Goal: Task Accomplishment & Management: Use online tool/utility

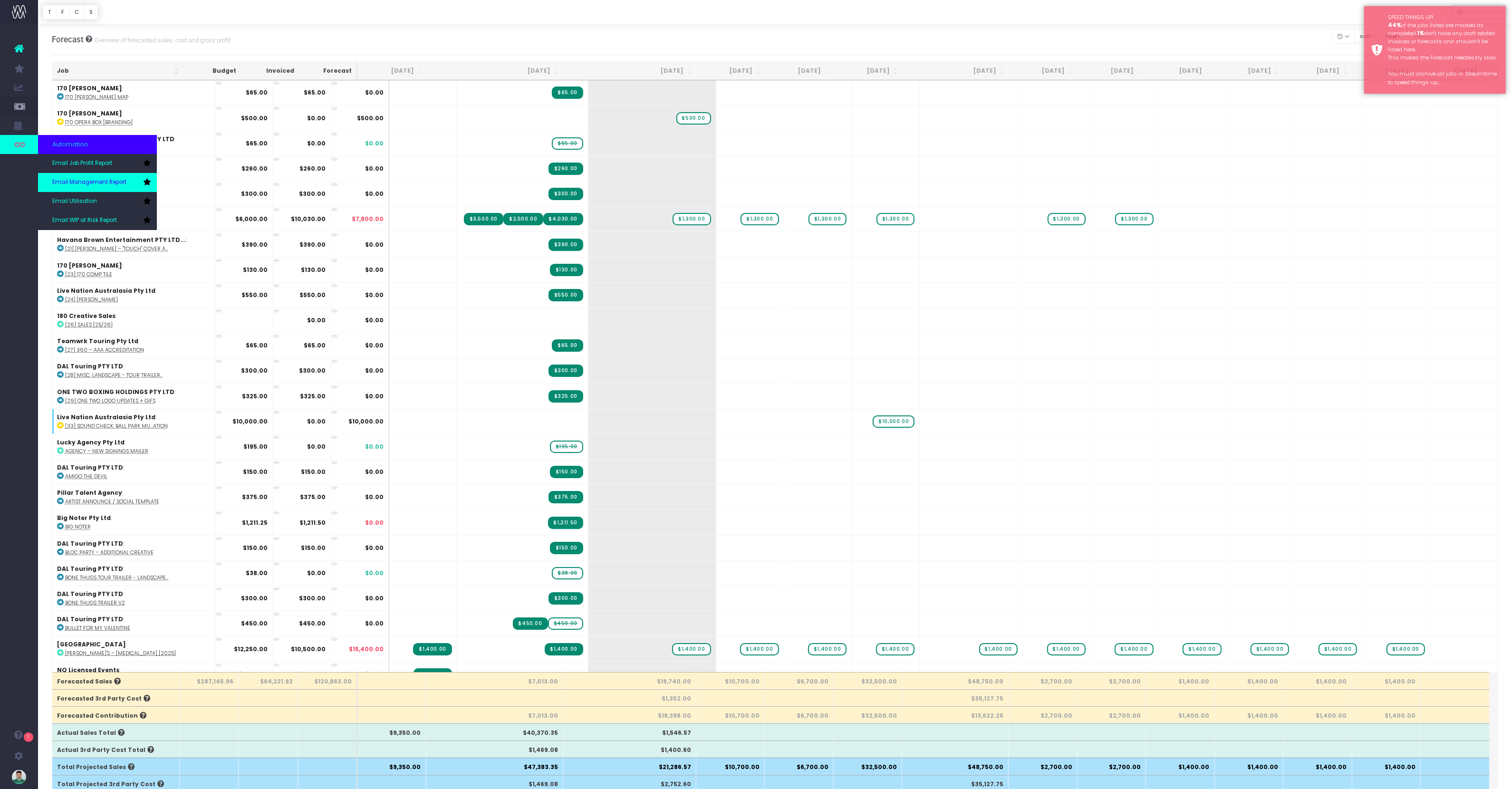
click at [88, 180] on span "Email Management Report" at bounding box center [89, 182] width 74 height 9
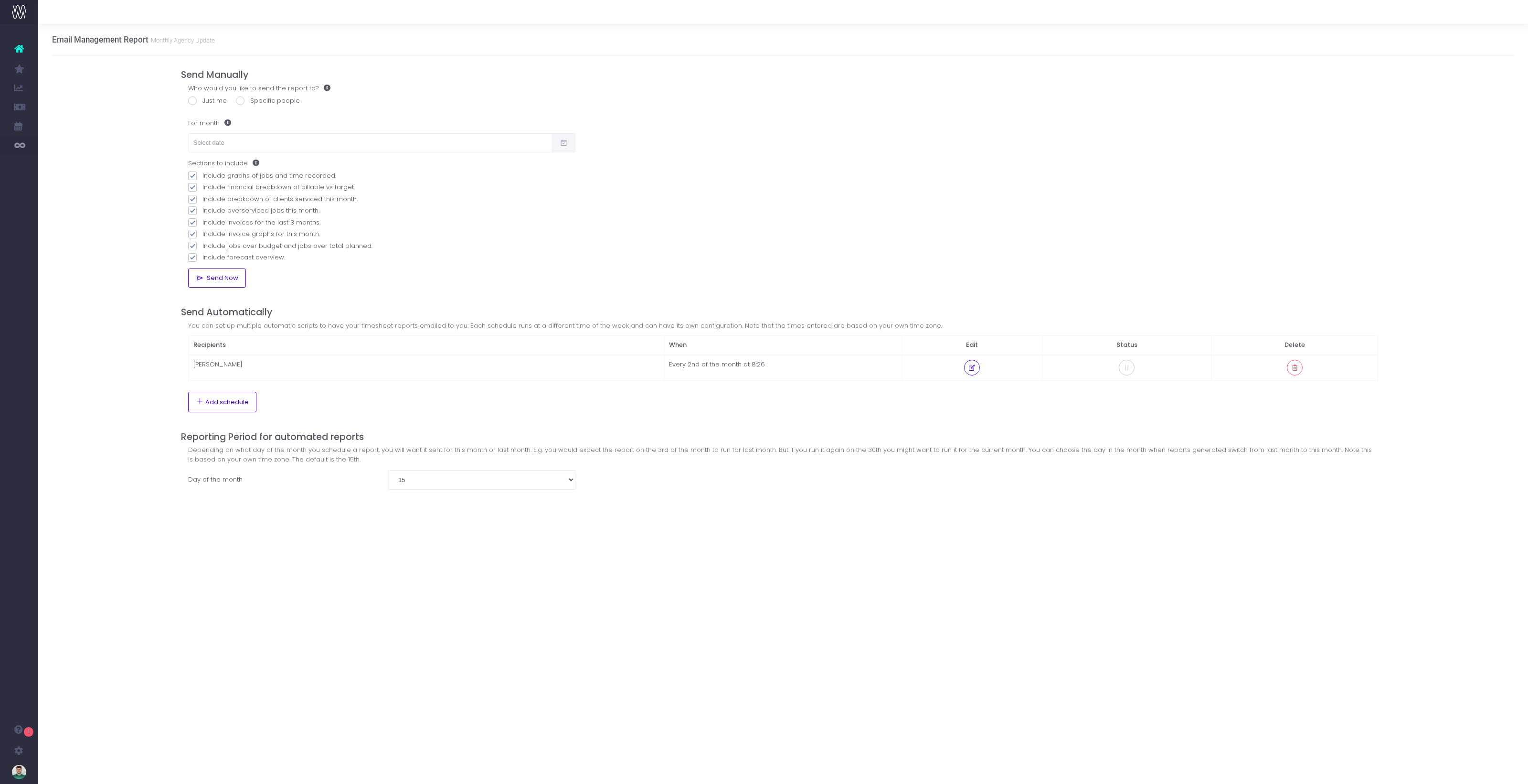
click at [189, 100] on span at bounding box center [193, 101] width 9 height 9
click at [203, 100] on input "Just me" at bounding box center [205, 99] width 6 height 6
radio input "true"
click at [223, 145] on input "text" at bounding box center [371, 142] width 364 height 19
click at [201, 165] on th "«" at bounding box center [201, 164] width 17 height 14
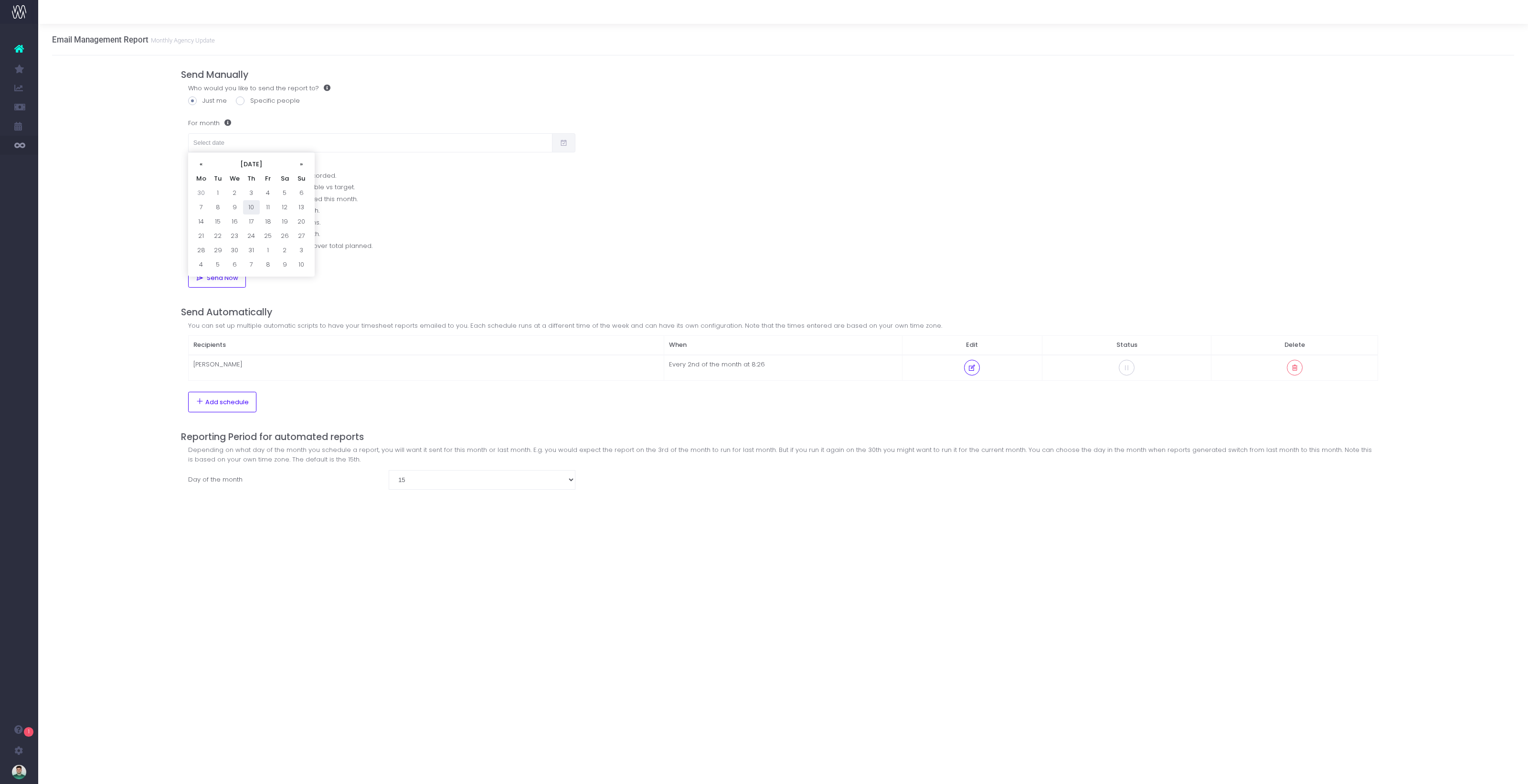
click at [244, 213] on td "10" at bounding box center [251, 207] width 17 height 14
type input "10/07/2025"
click at [227, 277] on span "Send Now" at bounding box center [220, 277] width 35 height 8
click at [507, 588] on div "Email Management Report Monthly Agency Update Send Manually Who would you like …" at bounding box center [783, 404] width 1490 height 760
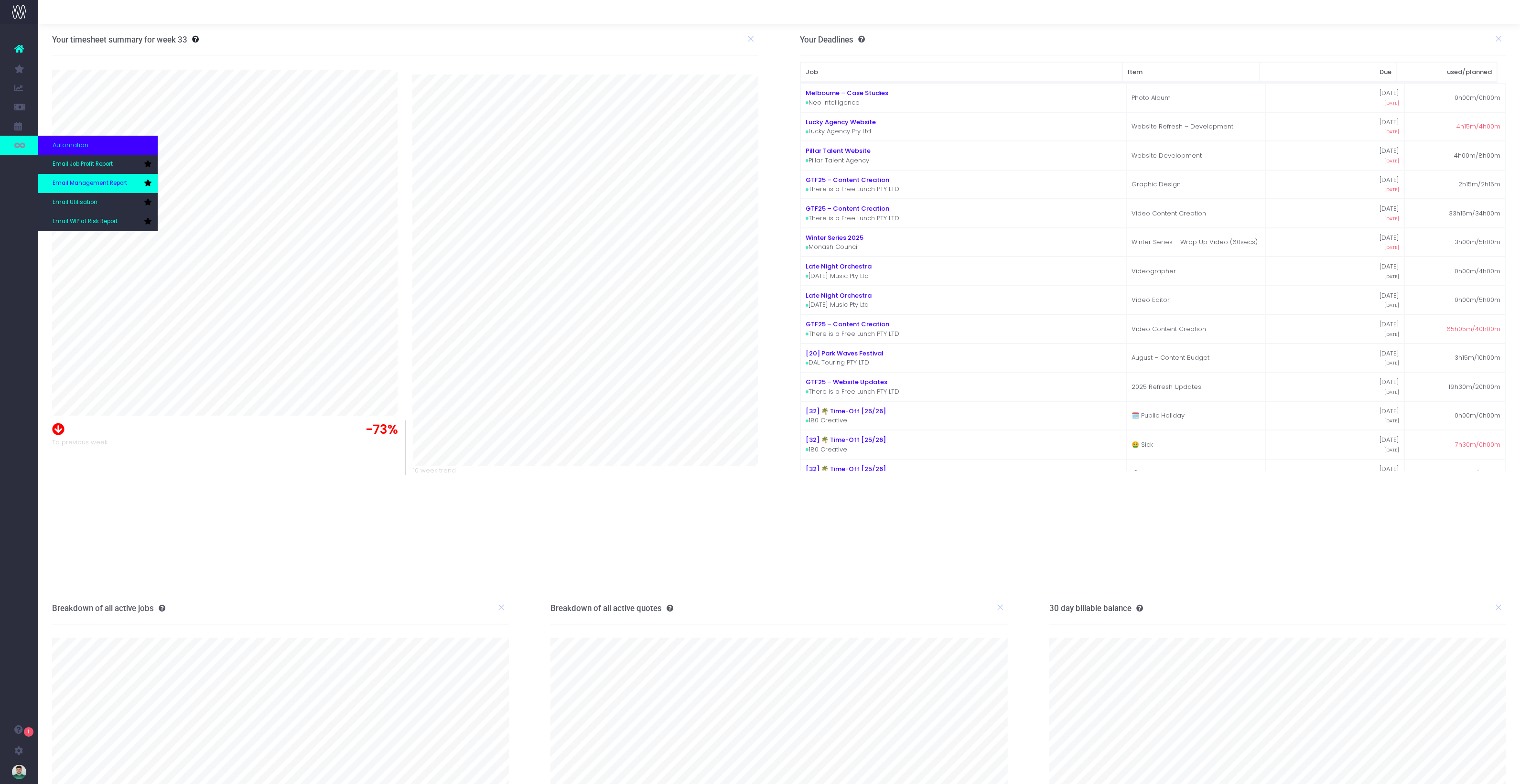
click at [92, 182] on span "Email Management Report" at bounding box center [90, 183] width 75 height 9
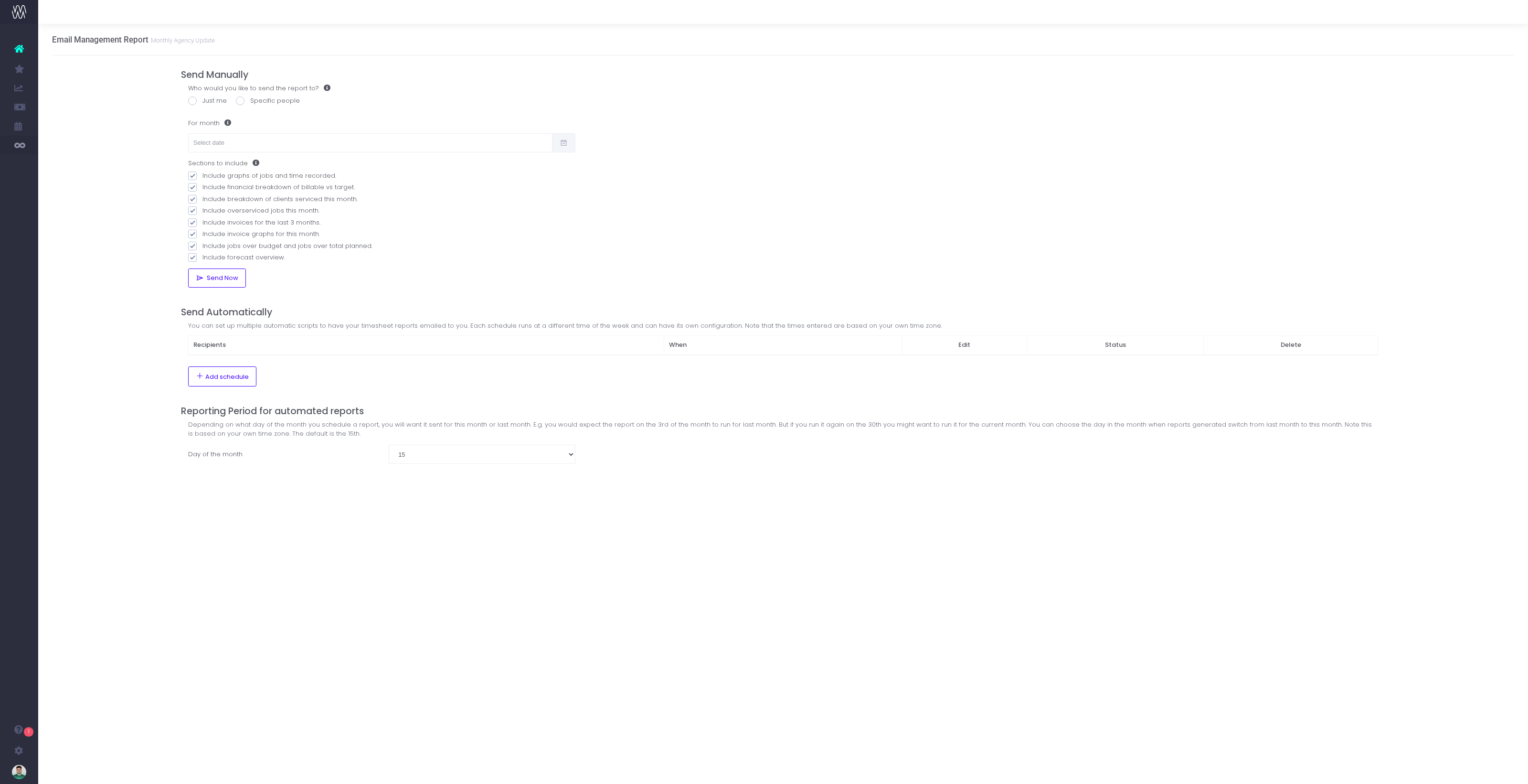
click at [193, 101] on span at bounding box center [193, 101] width 9 height 9
click at [203, 101] on input "Just me" at bounding box center [205, 99] width 6 height 6
radio input "true"
click at [209, 143] on input "text" at bounding box center [371, 142] width 364 height 19
click at [199, 162] on th "«" at bounding box center [201, 164] width 17 height 14
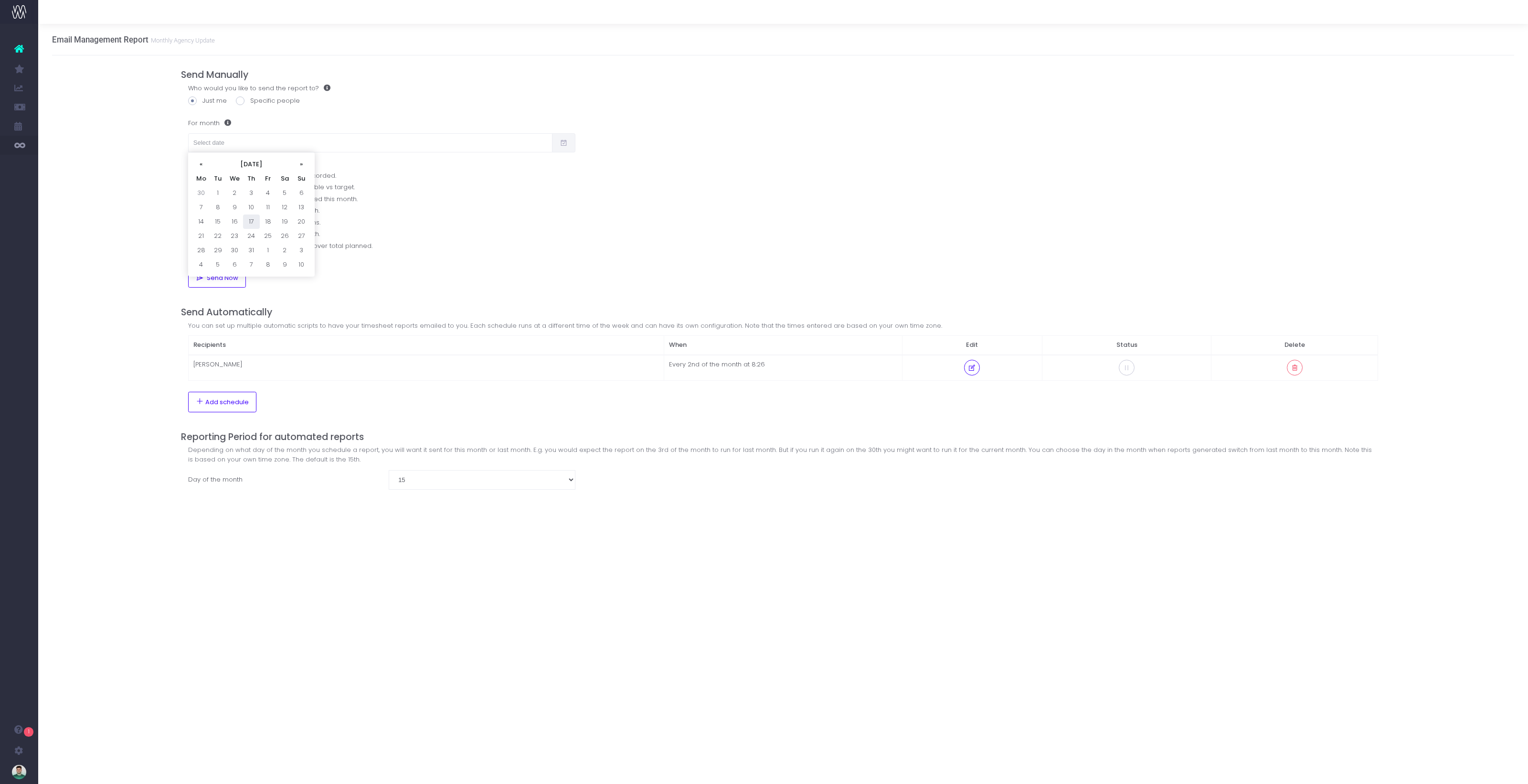
click at [254, 222] on td "17" at bounding box center [251, 221] width 17 height 14
type input "[DATE]"
click at [228, 281] on span "Send Now" at bounding box center [220, 277] width 35 height 8
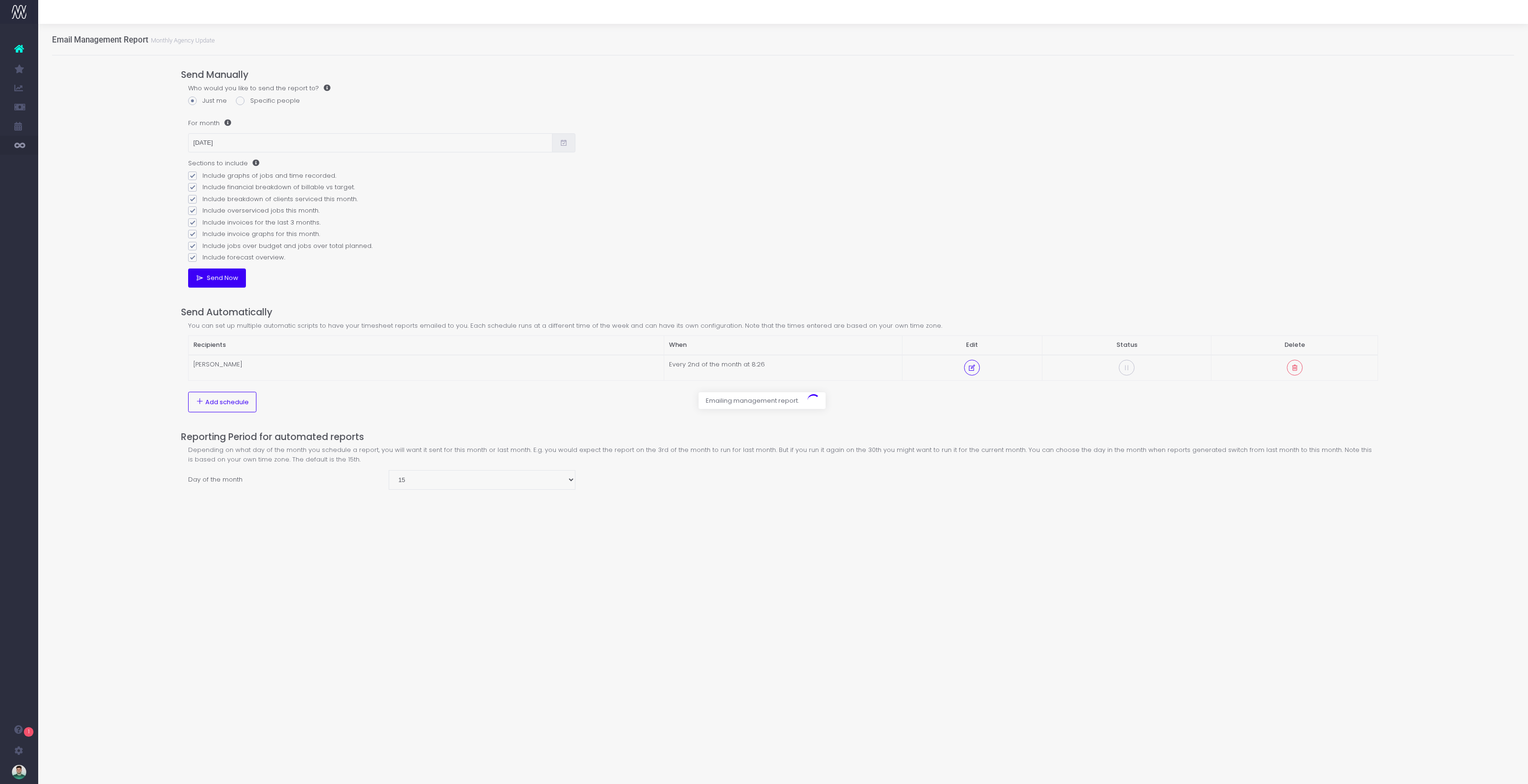
click at [614, 403] on div at bounding box center [764, 392] width 1528 height 784
click at [193, 211] on span at bounding box center [193, 211] width 9 height 9
click at [203, 211] on input "Include overserviced jobs this month." at bounding box center [205, 209] width 6 height 6
checkbox input "false"
click at [217, 276] on span "Send Now" at bounding box center [220, 277] width 35 height 8
